Goal: Information Seeking & Learning: Compare options

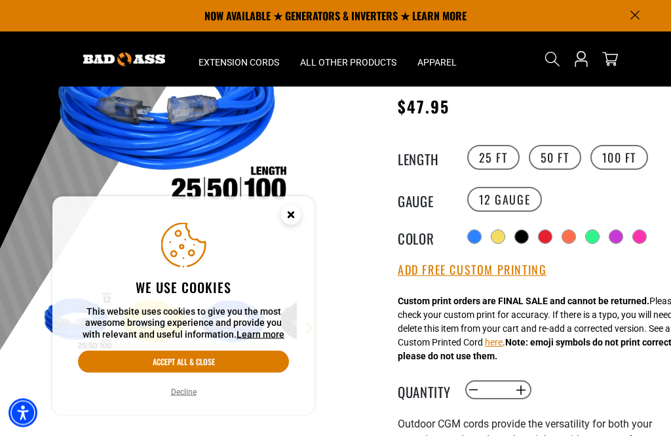
scroll to position [146, 0]
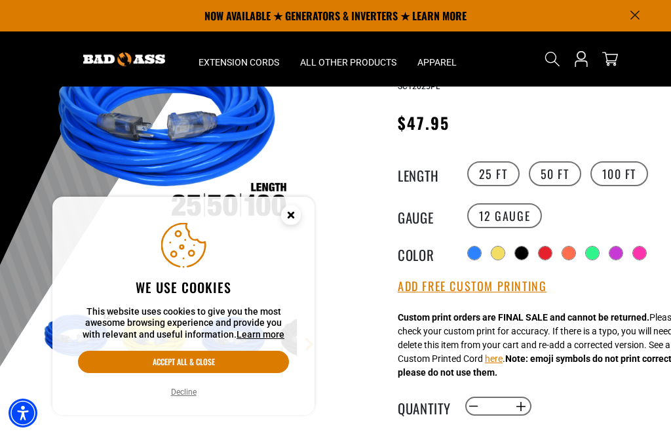
click at [617, 171] on label "100 FT" at bounding box center [619, 173] width 58 height 25
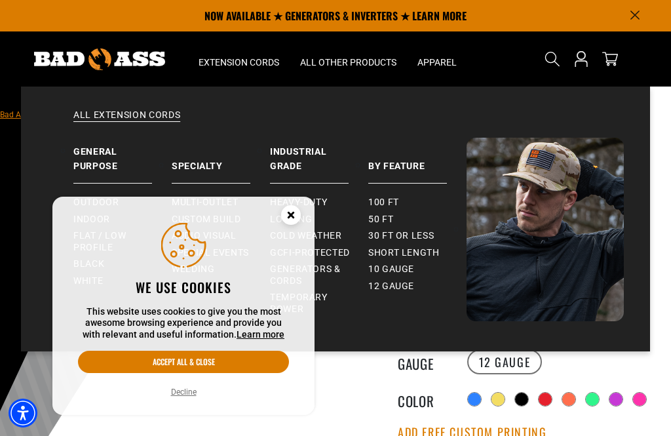
click at [292, 211] on circle "Close this option" at bounding box center [291, 215] width 20 height 20
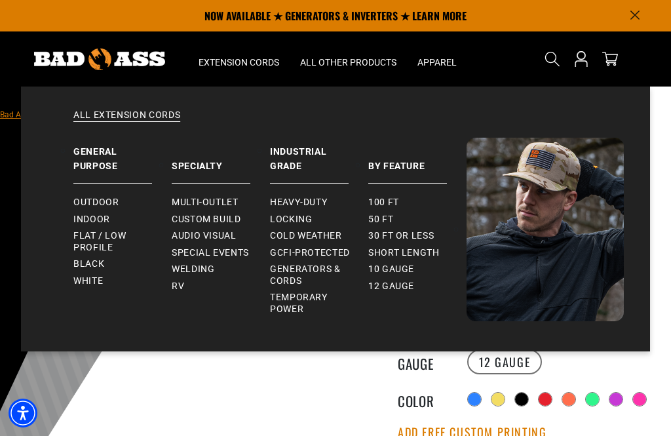
click at [106, 203] on span "Outdoor" at bounding box center [95, 203] width 45 height 12
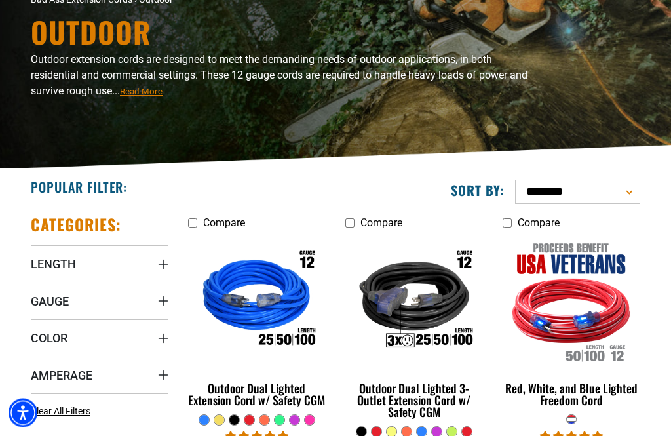
scroll to position [114, 0]
click at [73, 257] on span "Length" at bounding box center [53, 263] width 45 height 15
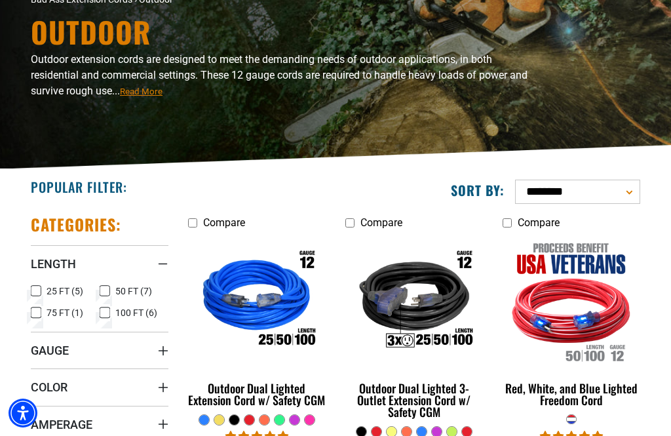
click at [109, 311] on icon at bounding box center [105, 312] width 10 height 17
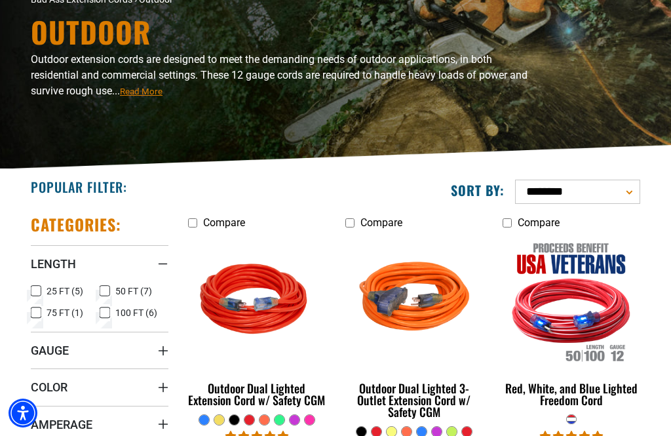
click at [125, 349] on summary "Gauge" at bounding box center [100, 350] width 138 height 37
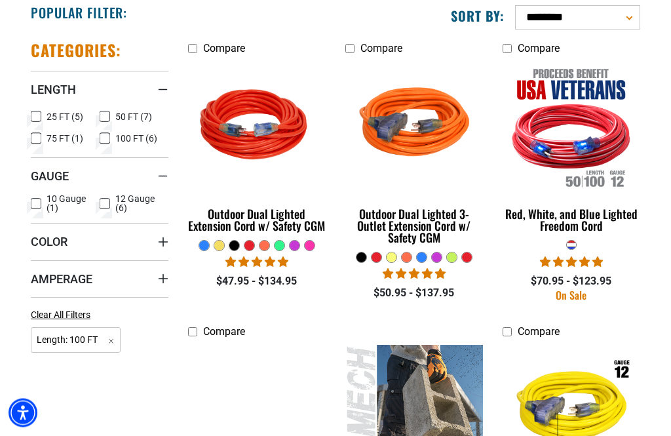
scroll to position [290, 0]
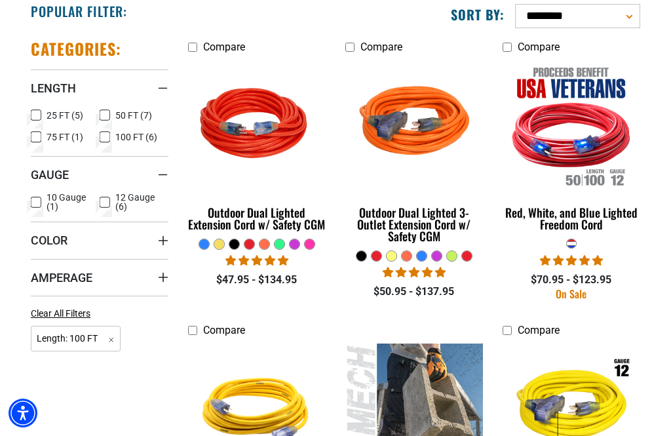
click at [114, 199] on label "12 Gauge (6) 12 Gauge (6 products)" at bounding box center [134, 202] width 69 height 18
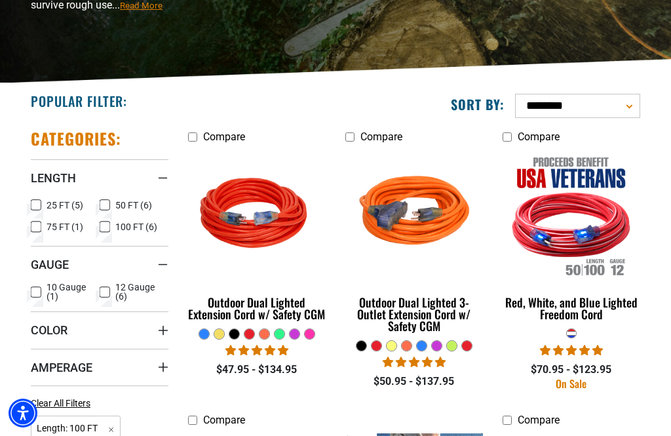
scroll to position [200, 0]
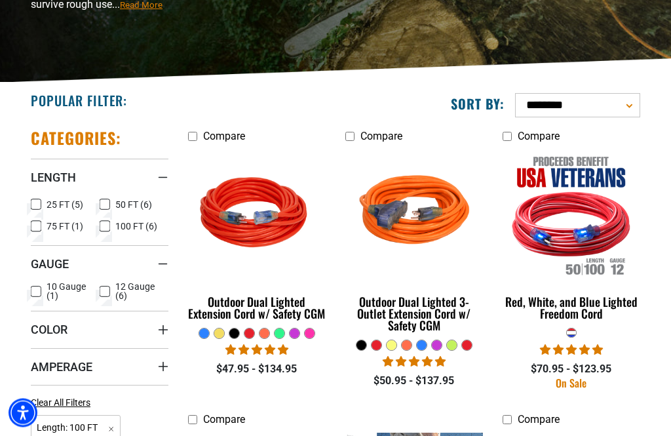
click at [281, 335] on div at bounding box center [280, 334] width 10 height 10
click at [275, 231] on img at bounding box center [257, 214] width 142 height 127
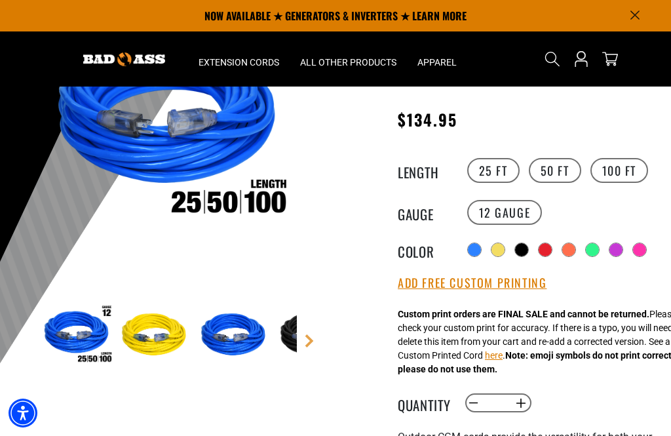
scroll to position [148, 0]
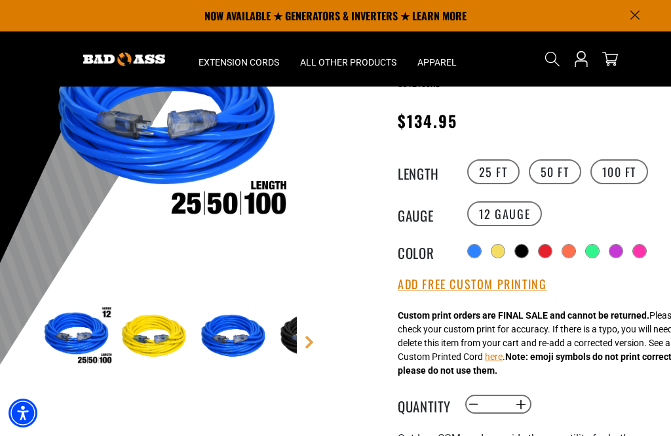
click at [314, 337] on link "Next" at bounding box center [309, 342] width 13 height 13
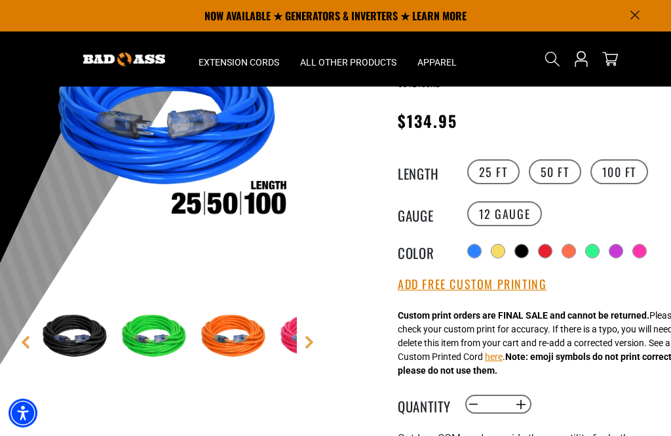
click at [324, 337] on main-product-gallery "1 of 9 Next" at bounding box center [168, 218] width 316 height 450
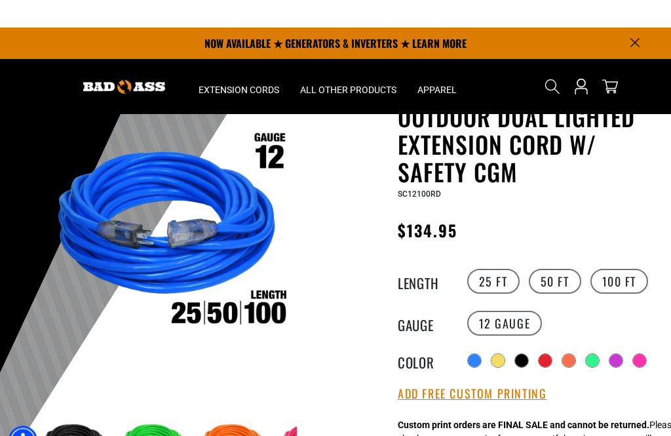
scroll to position [0, 0]
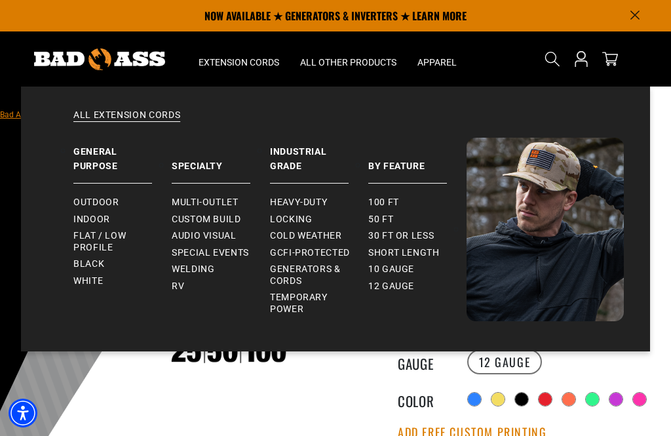
click at [208, 268] on span "Welding" at bounding box center [193, 269] width 43 height 12
click at [559, 50] on span "Search" at bounding box center [552, 58] width 21 height 21
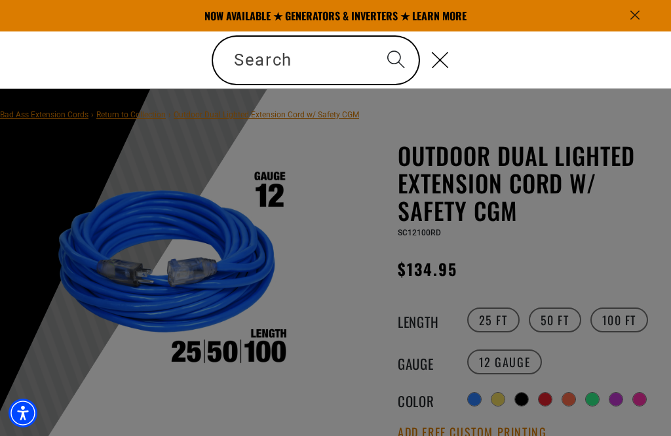
click at [201, 60] on div "Search" at bounding box center [201, 60] width 0 height 0
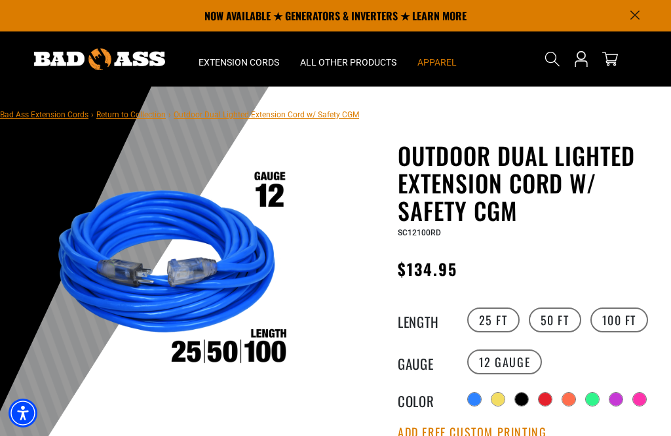
click at [459, 60] on summary "Apparel" at bounding box center [437, 58] width 60 height 55
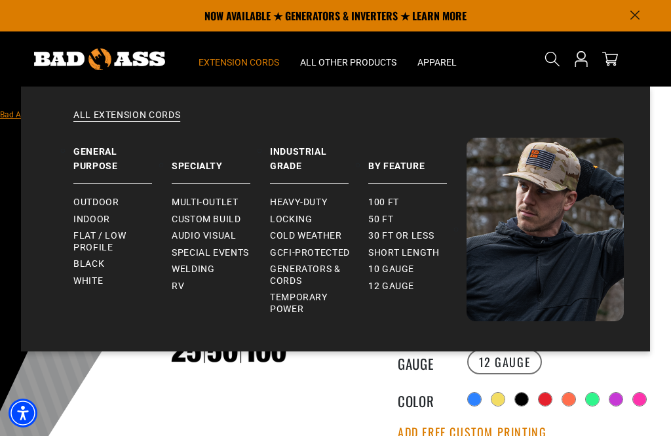
click at [254, 64] on span "Extension Cords" at bounding box center [239, 62] width 81 height 12
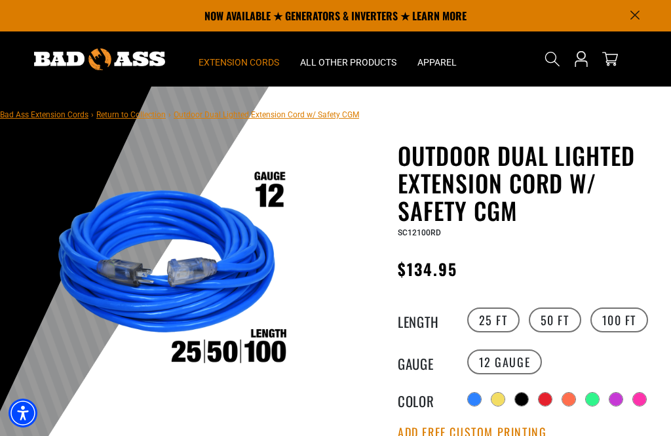
click at [257, 65] on span "Extension Cords" at bounding box center [239, 62] width 81 height 12
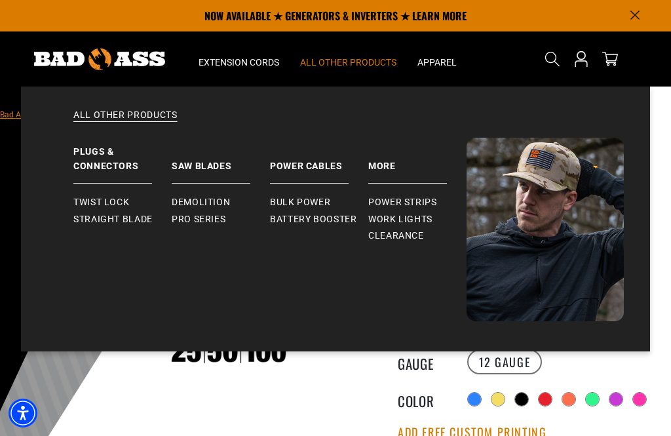
click at [343, 66] on span "All Other Products" at bounding box center [348, 62] width 96 height 12
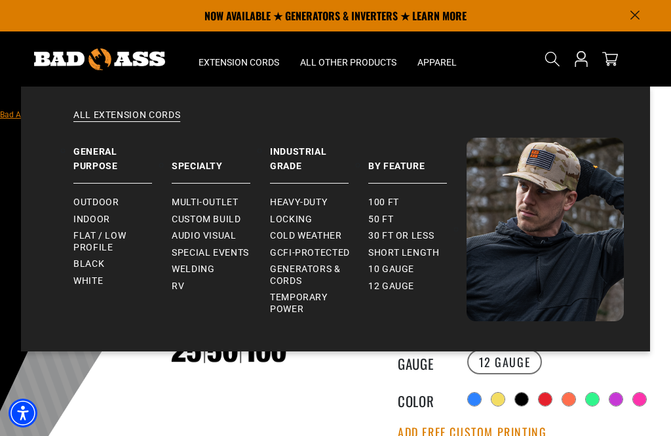
click at [554, 57] on icon "Search" at bounding box center [553, 59] width 16 height 16
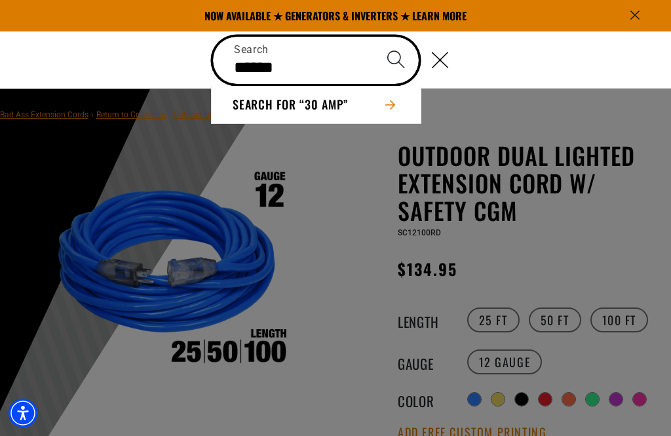
type input "******"
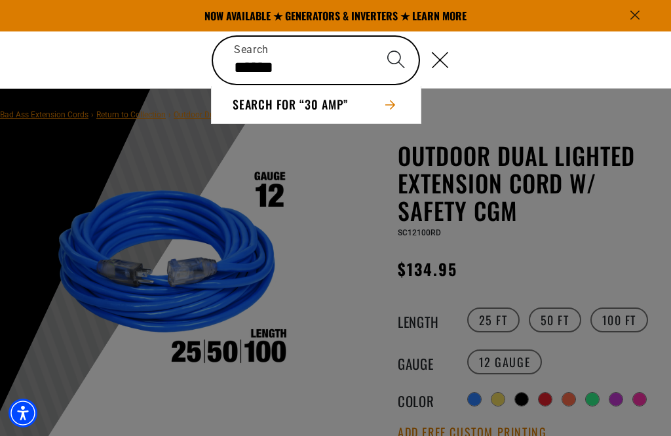
click at [397, 56] on icon "Search" at bounding box center [396, 59] width 19 height 19
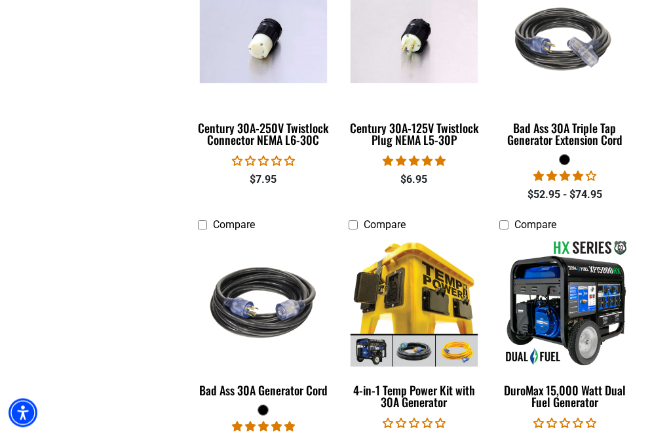
scroll to position [1061, 0]
click at [295, 378] on link "Bad Ass 30A Generator Cord" at bounding box center [263, 320] width 131 height 166
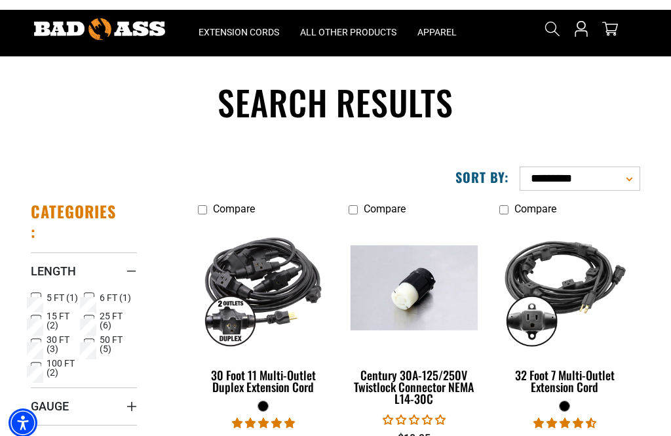
scroll to position [0, 0]
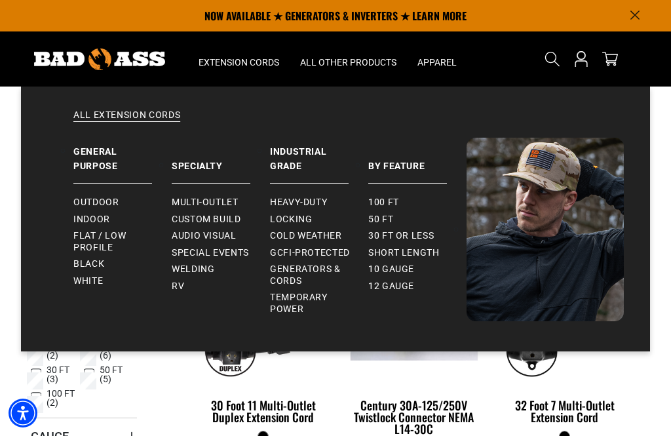
click at [295, 268] on span "Generators & Cords" at bounding box center [314, 274] width 88 height 23
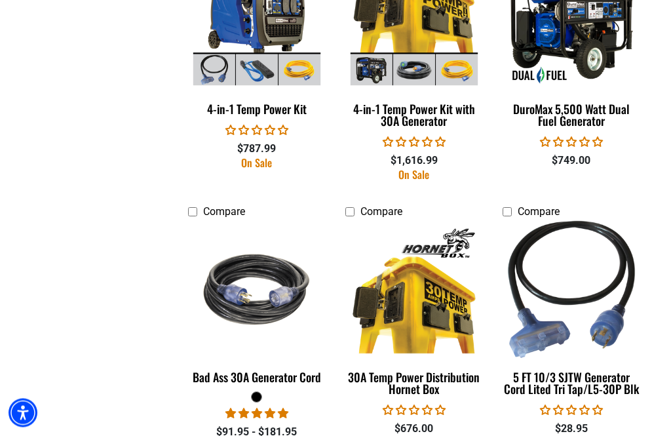
scroll to position [912, 0]
click at [549, 375] on div "5 FT 10/3 SJTW Generator Cord Lited Tri Tap/L5-30P Blk" at bounding box center [572, 383] width 138 height 24
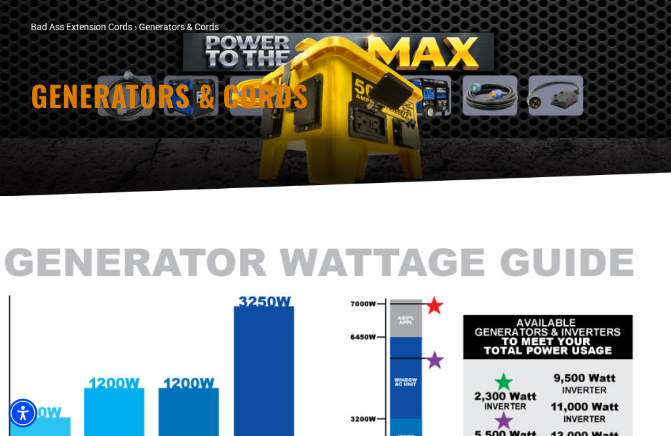
scroll to position [954, 0]
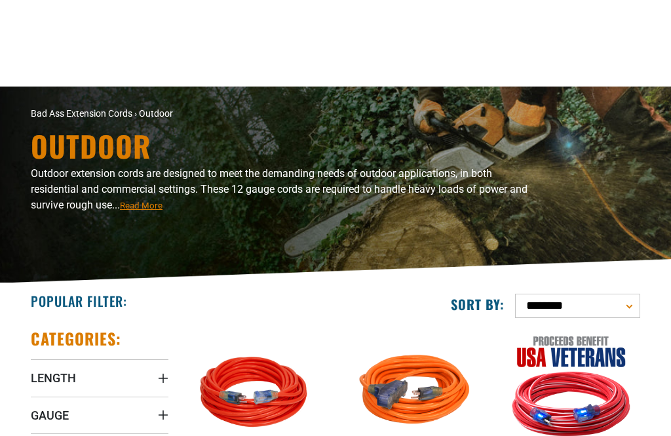
scroll to position [242, 0]
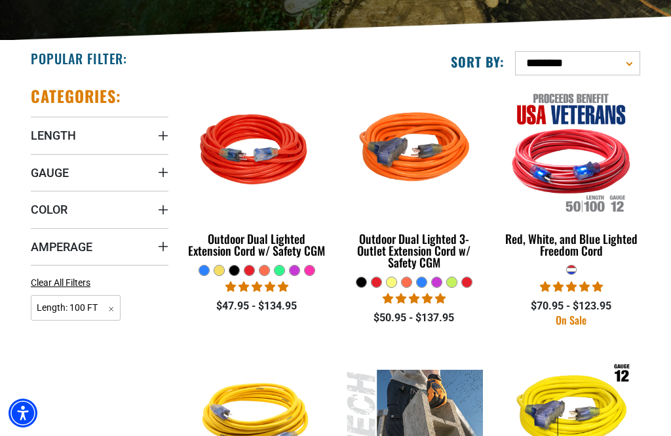
scroll to position [332, 0]
